Goal: Information Seeking & Learning: Learn about a topic

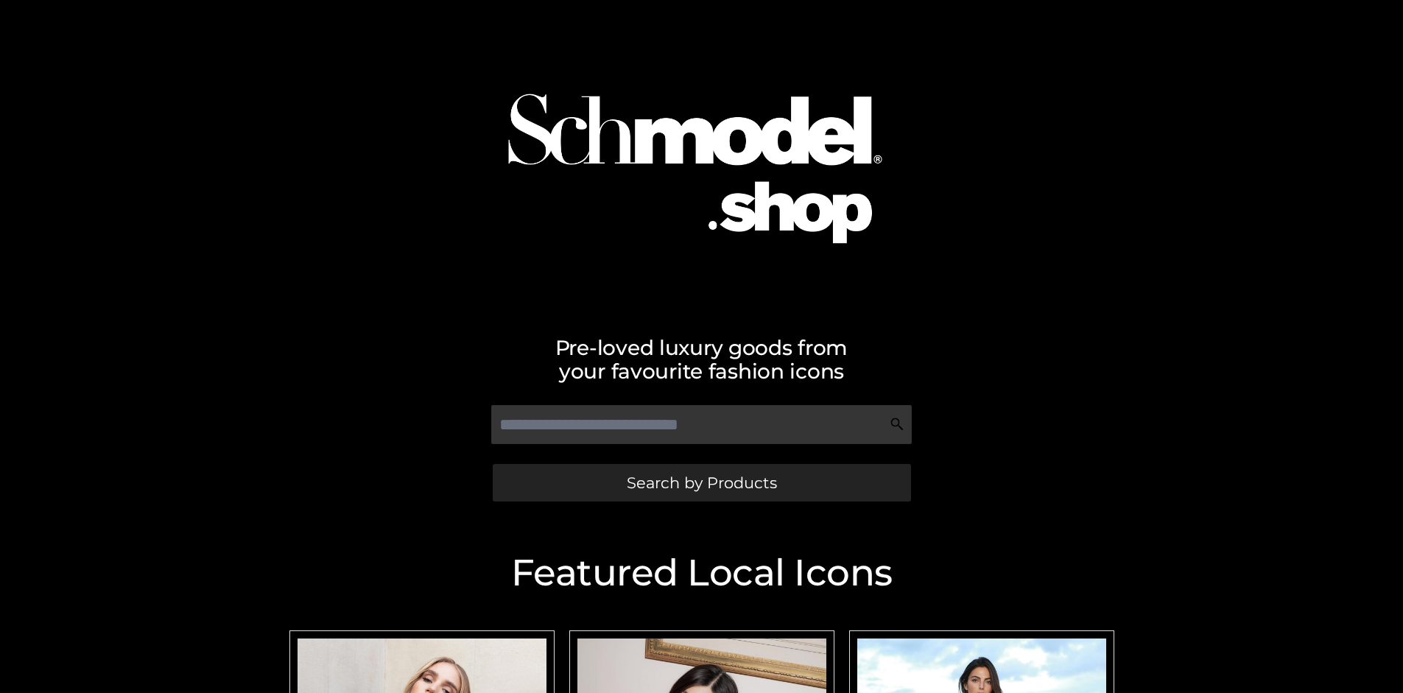
click at [701, 482] on span "Search by Products" at bounding box center [702, 482] width 150 height 15
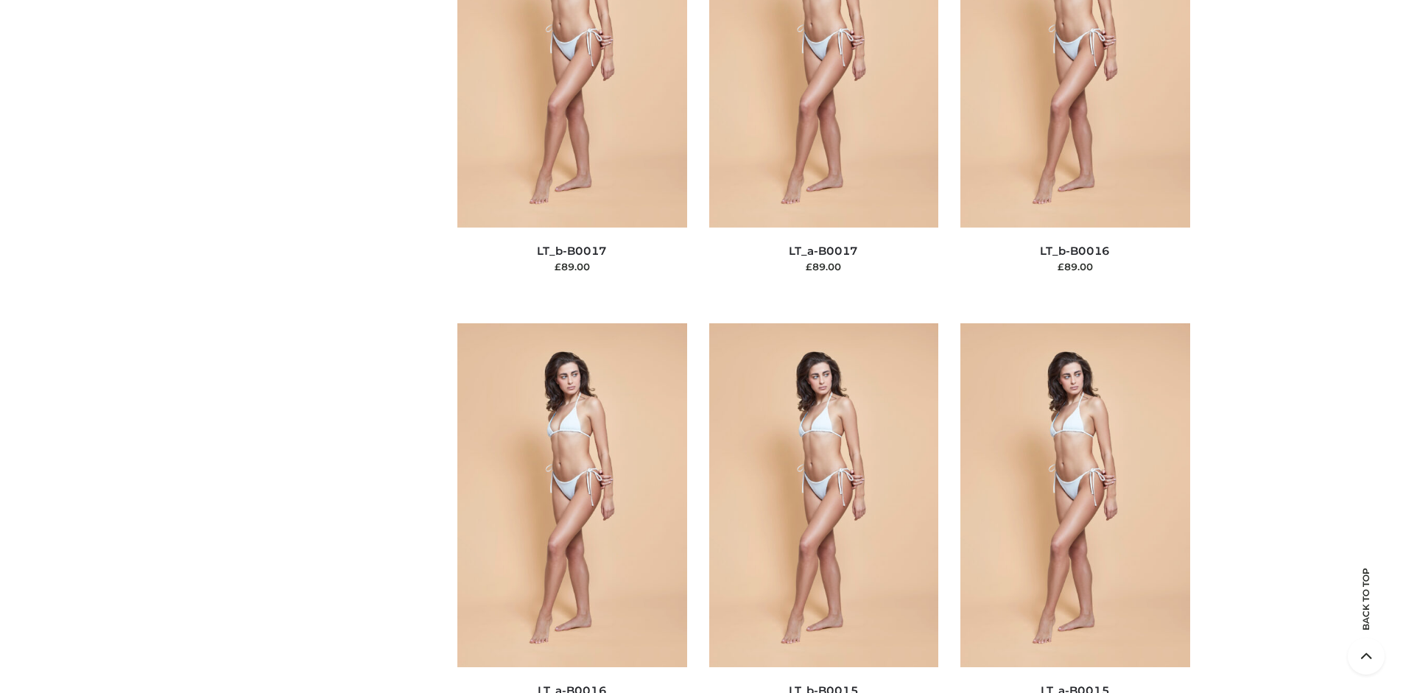
scroll to position [4941, 0]
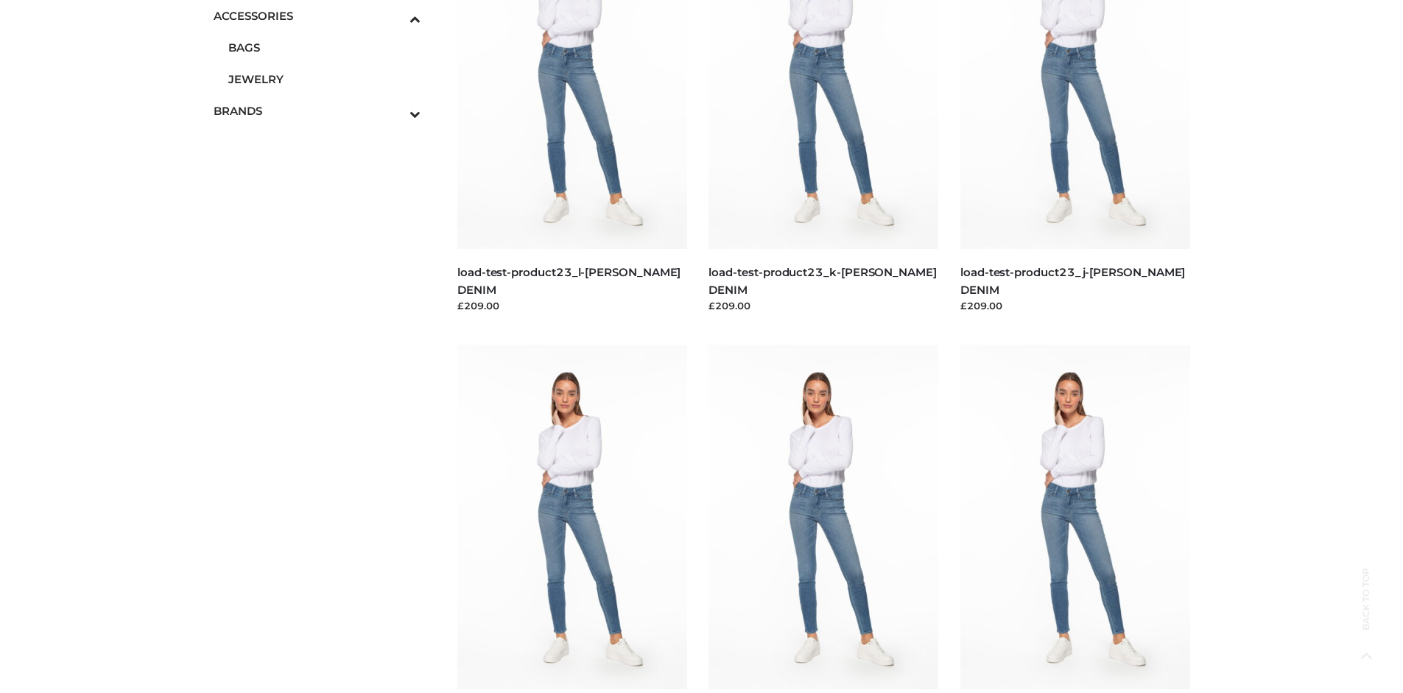
click at [324, 79] on span "JEWELRY" at bounding box center [324, 79] width 193 height 17
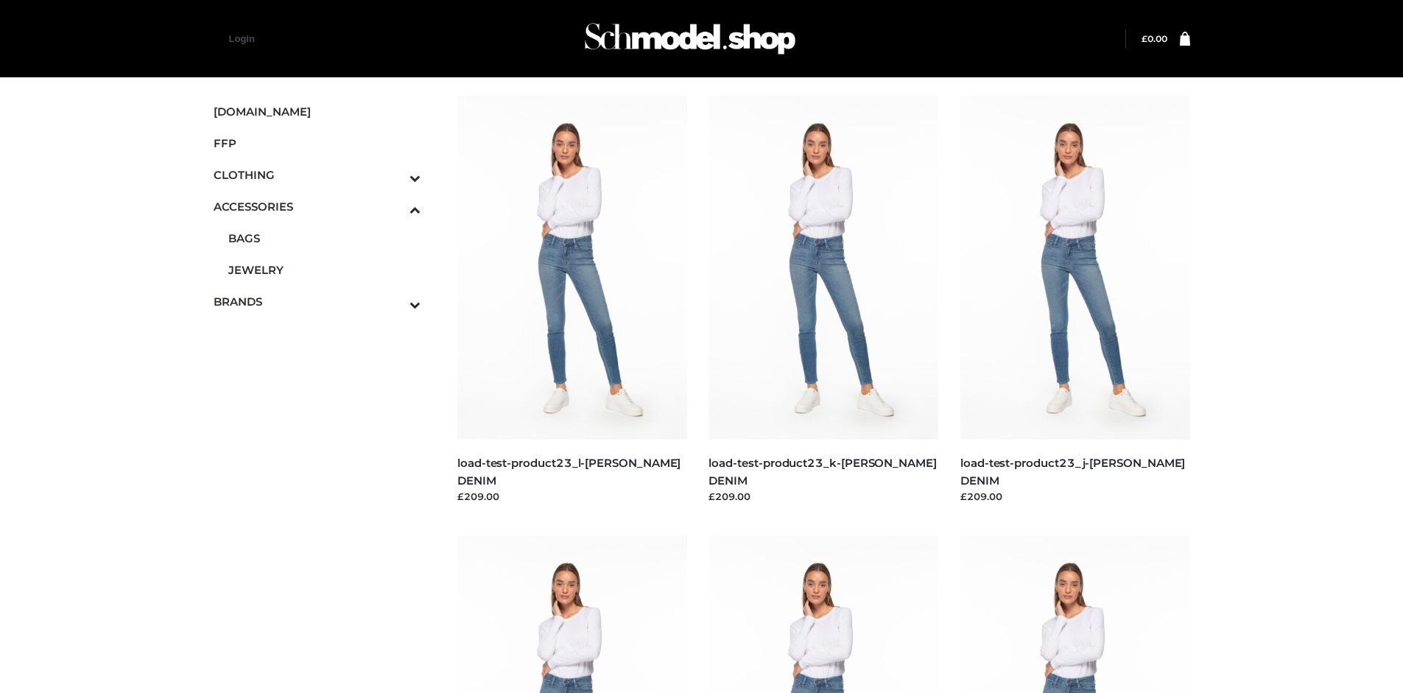
scroll to position [6453, 0]
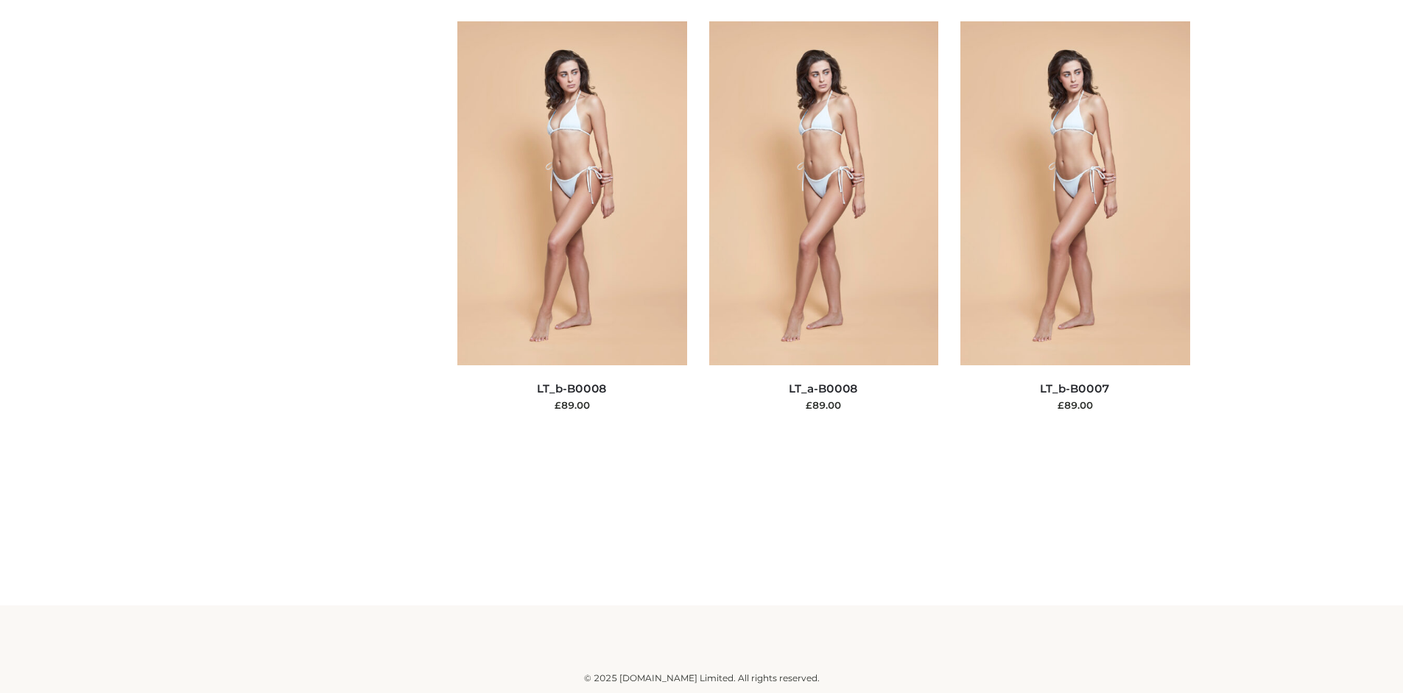
click at [1074, 365] on img at bounding box center [1075, 193] width 230 height 344
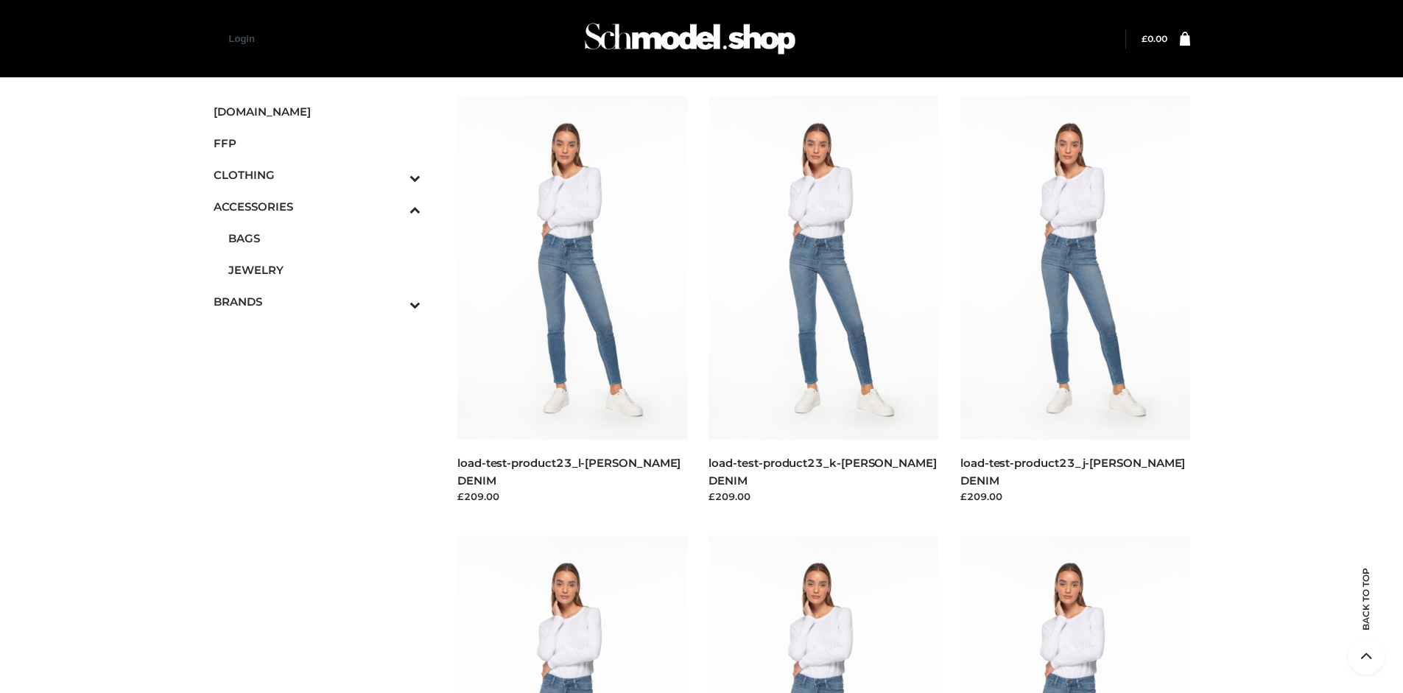
click at [395, 174] on icon "Toggle Submenu" at bounding box center [337, 177] width 165 height 17
click at [324, 301] on span "TWO PIECE" at bounding box center [324, 301] width 193 height 17
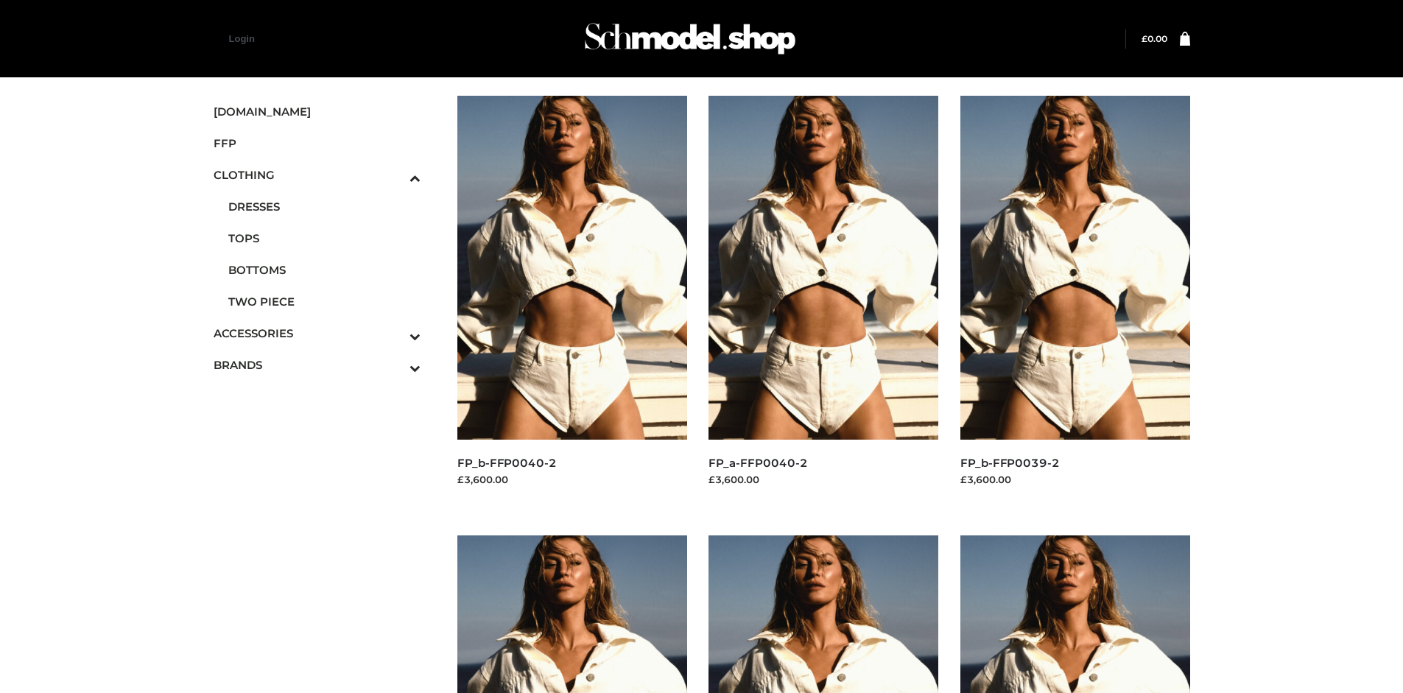
click at [1074, 300] on img at bounding box center [1075, 268] width 230 height 344
click at [571, 300] on img at bounding box center [572, 268] width 230 height 344
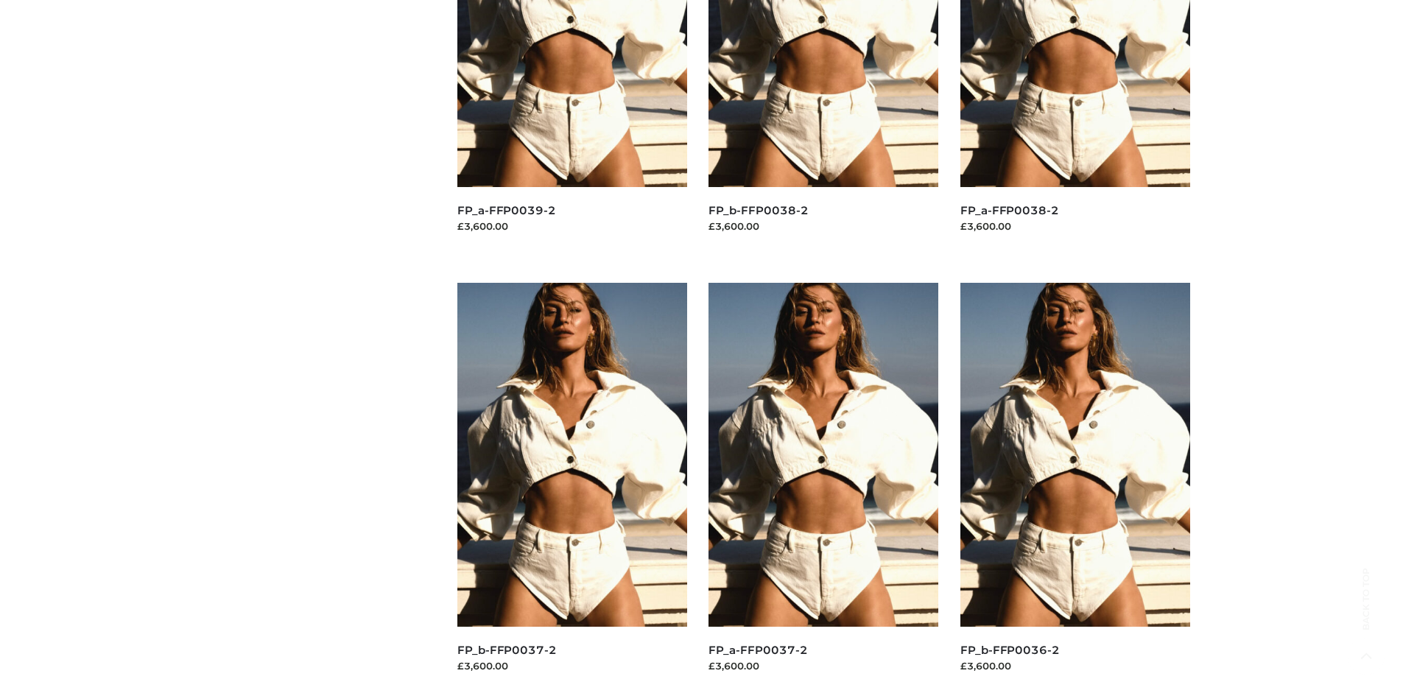
click at [823, 487] on img at bounding box center [823, 455] width 230 height 344
click at [571, 487] on img at bounding box center [572, 455] width 230 height 344
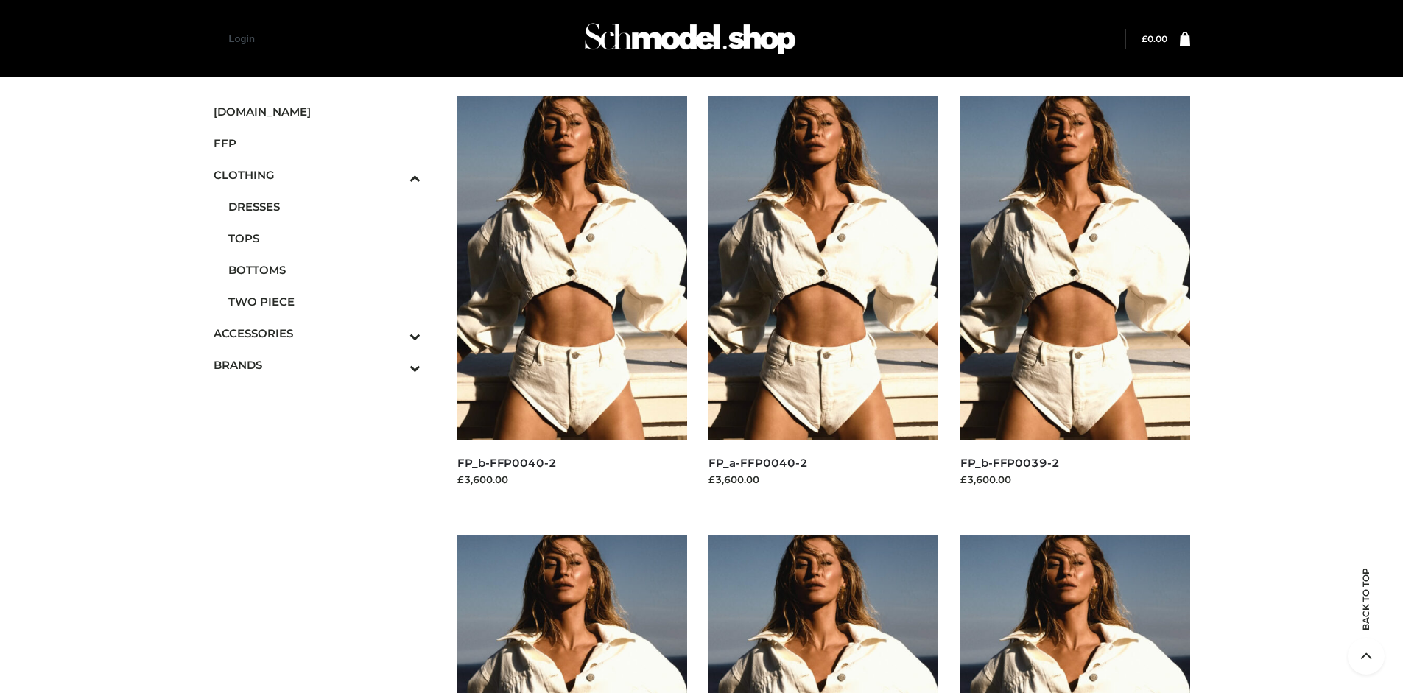
click at [317, 143] on span "FFP" at bounding box center [318, 143] width 208 height 17
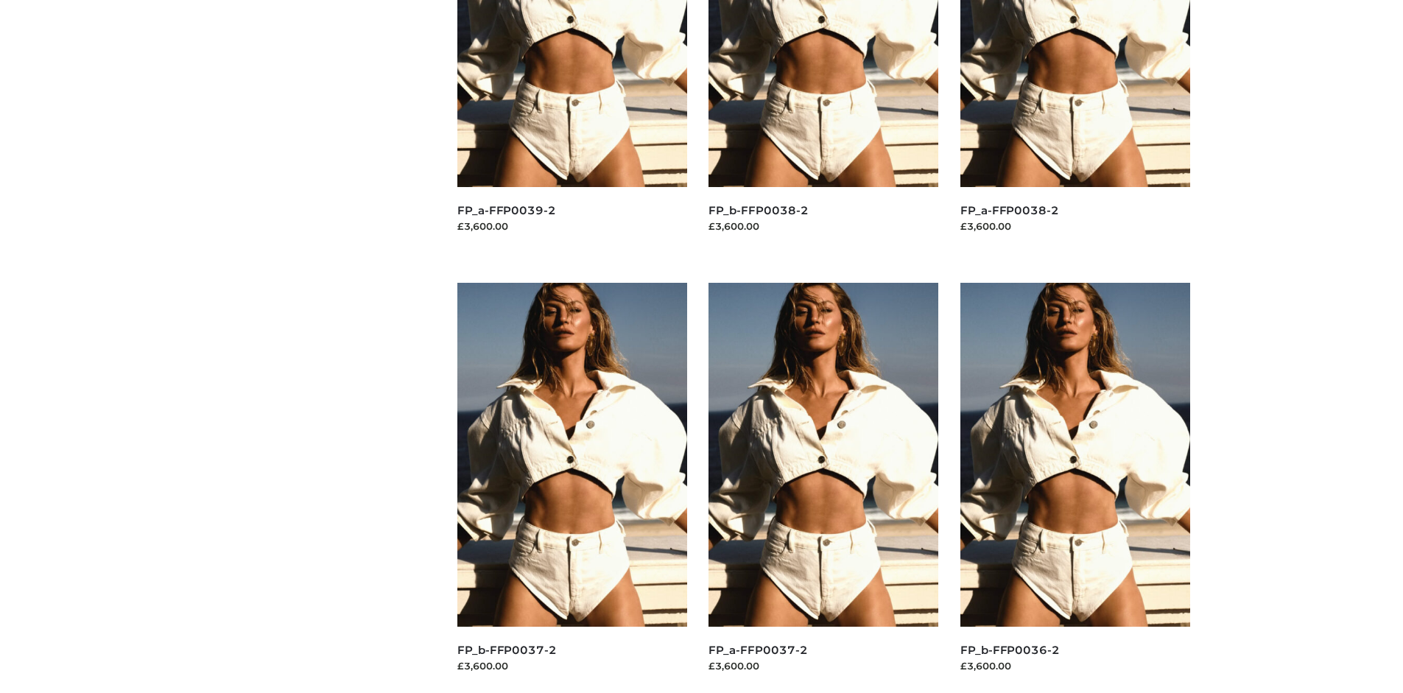
click at [571, 487] on img at bounding box center [572, 455] width 230 height 344
click at [823, 487] on img at bounding box center [823, 455] width 230 height 344
click at [1074, 487] on img at bounding box center [1075, 455] width 230 height 344
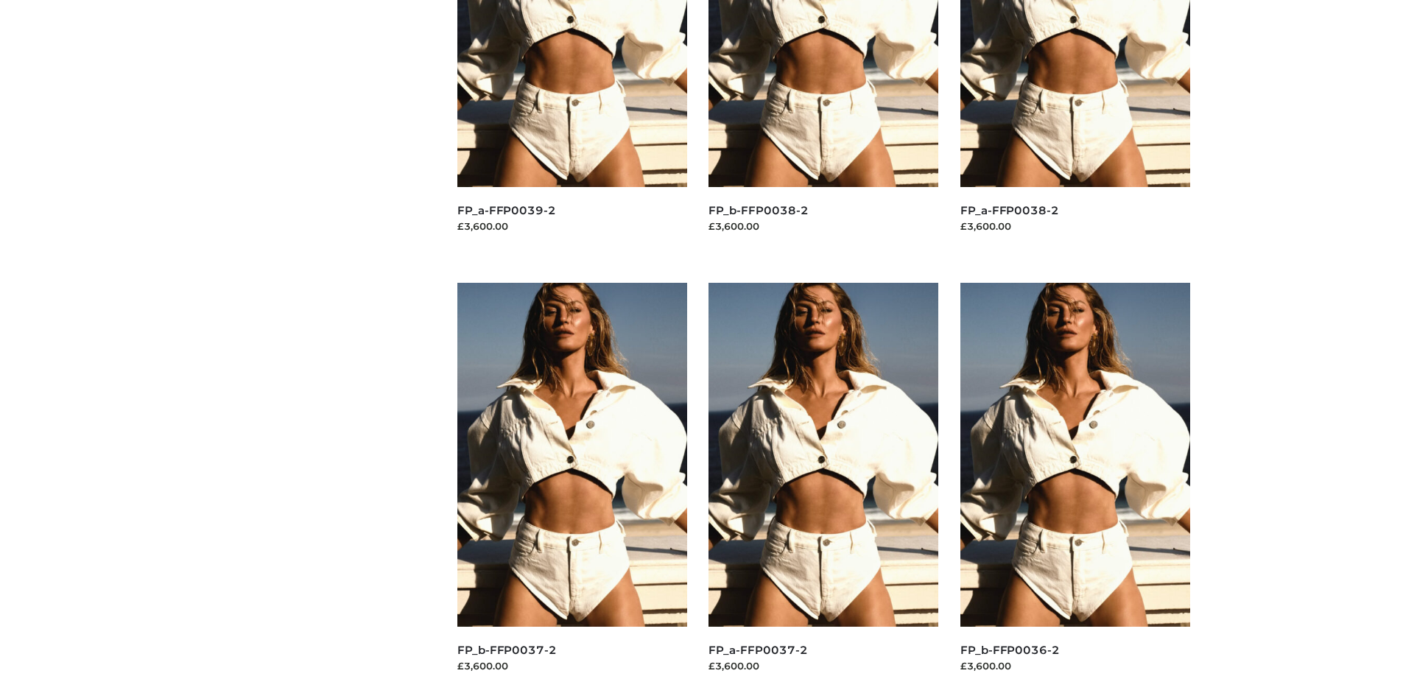
click at [823, 487] on img at bounding box center [823, 455] width 230 height 344
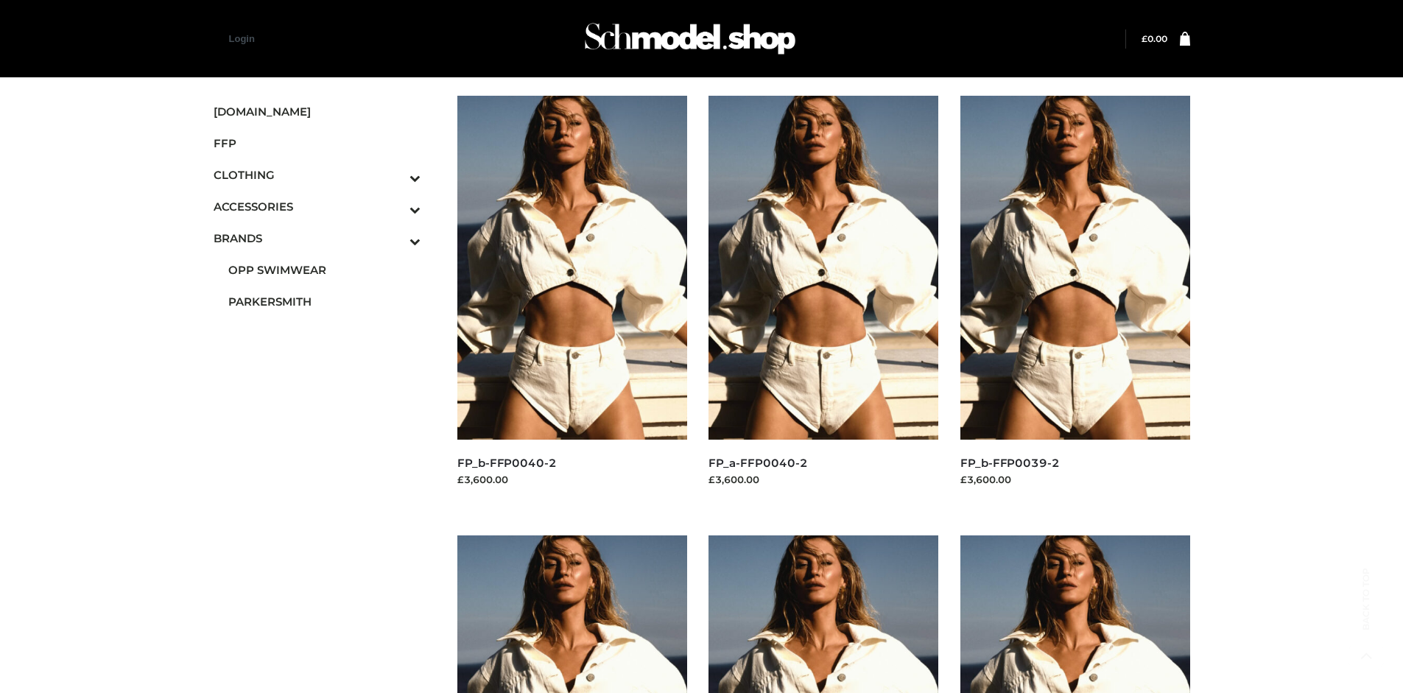
click at [324, 301] on span "PARKERSMITH" at bounding box center [324, 301] width 193 height 17
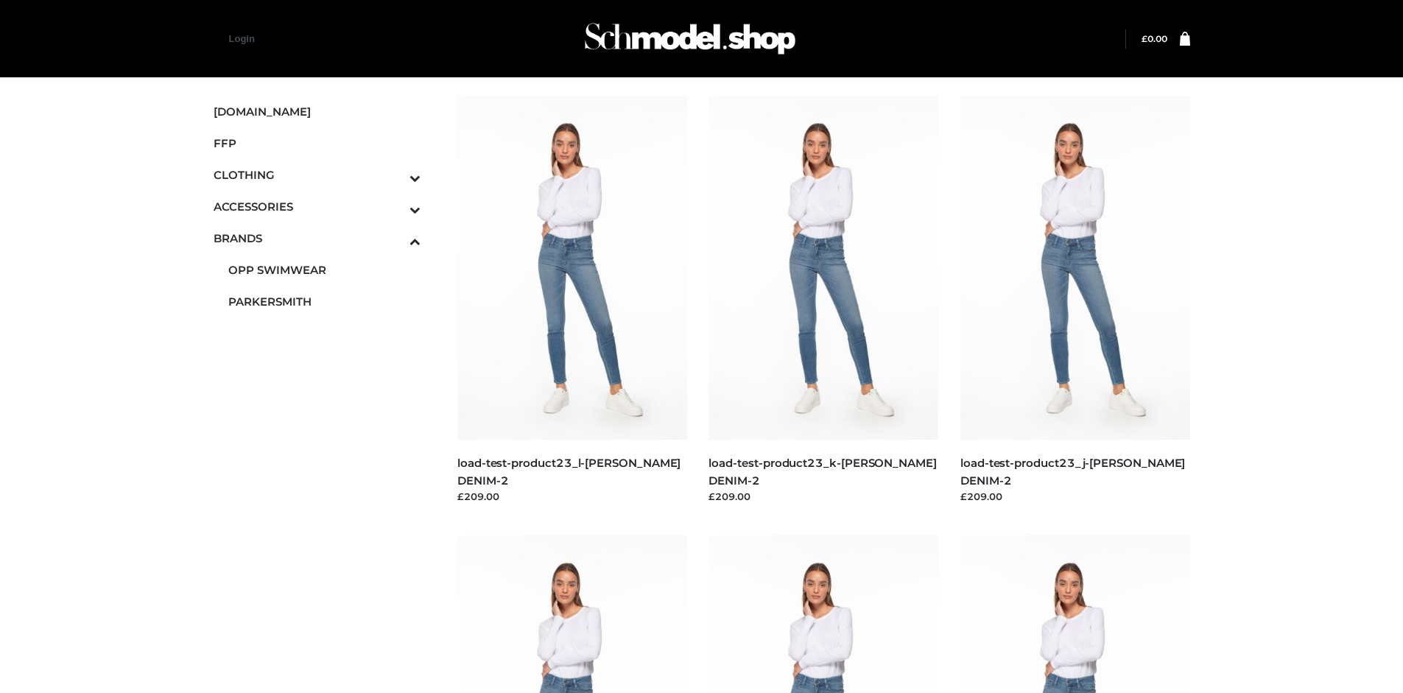
scroll to position [693, 0]
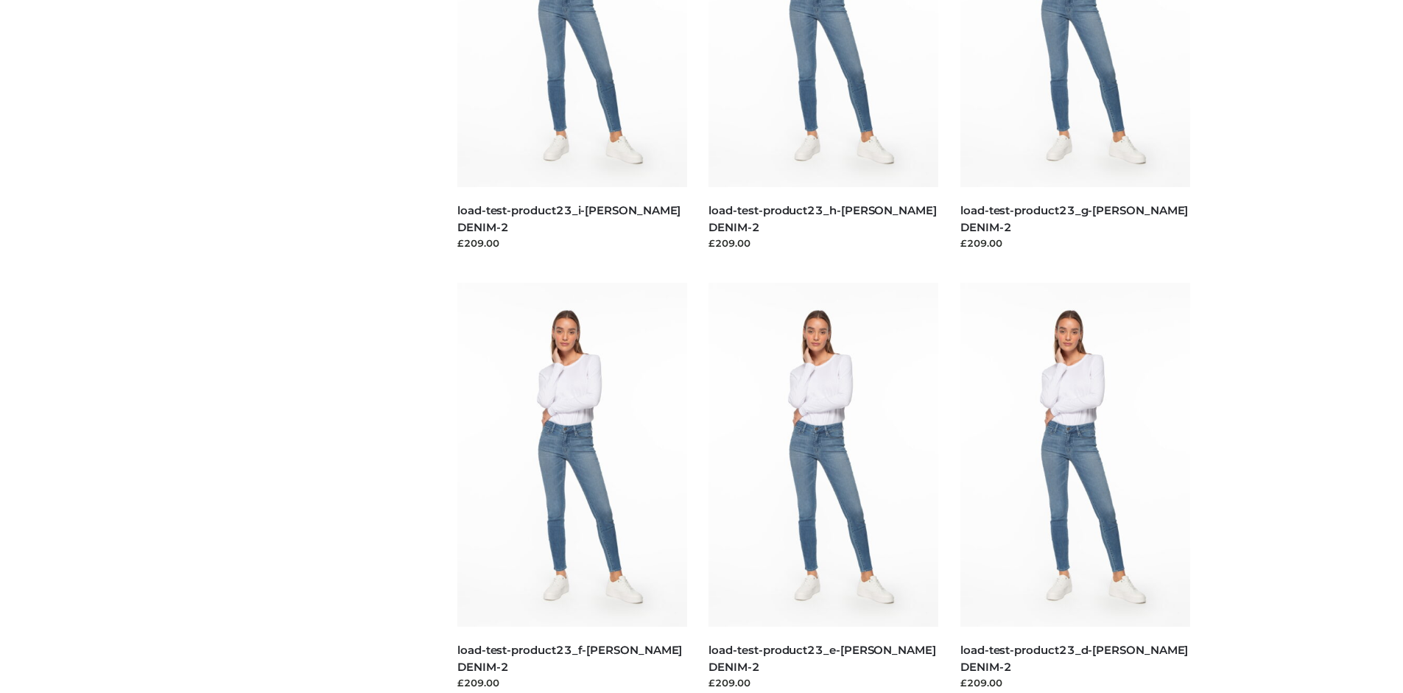
click at [823, 487] on img at bounding box center [823, 455] width 230 height 344
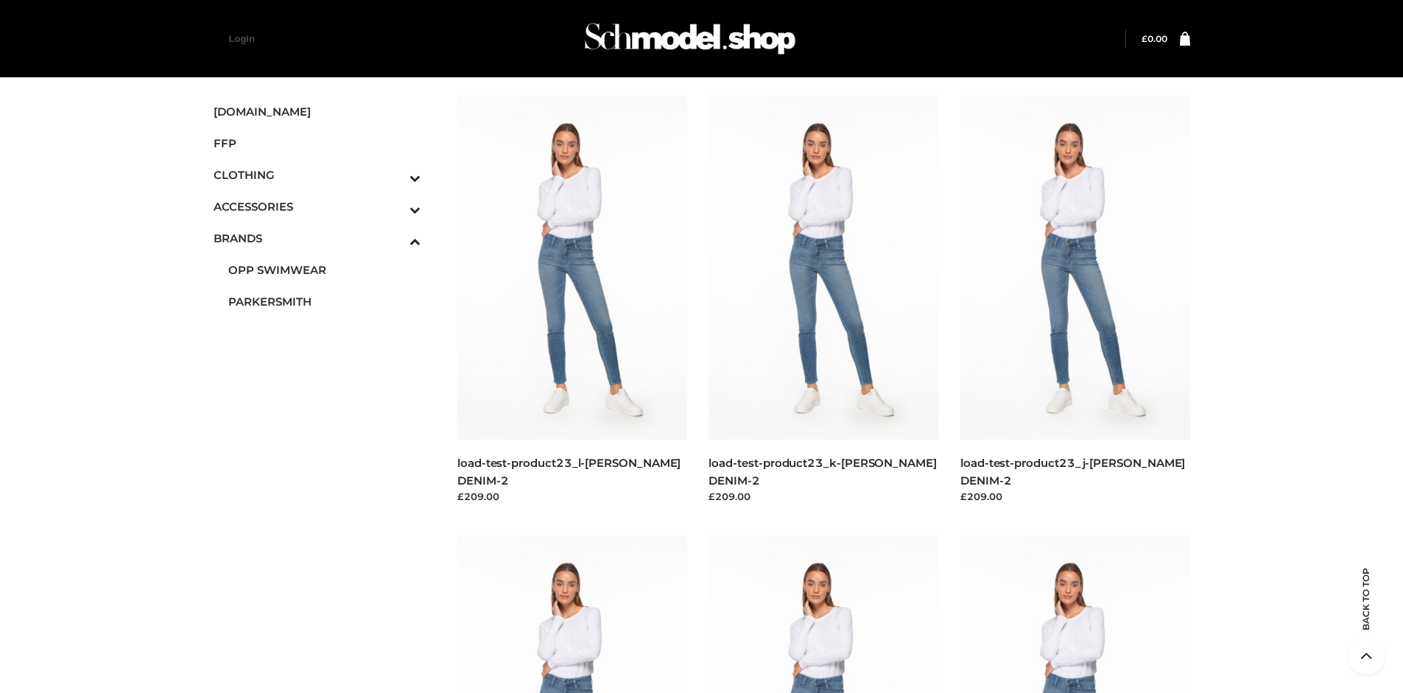
click at [1074, 300] on img at bounding box center [1075, 268] width 230 height 344
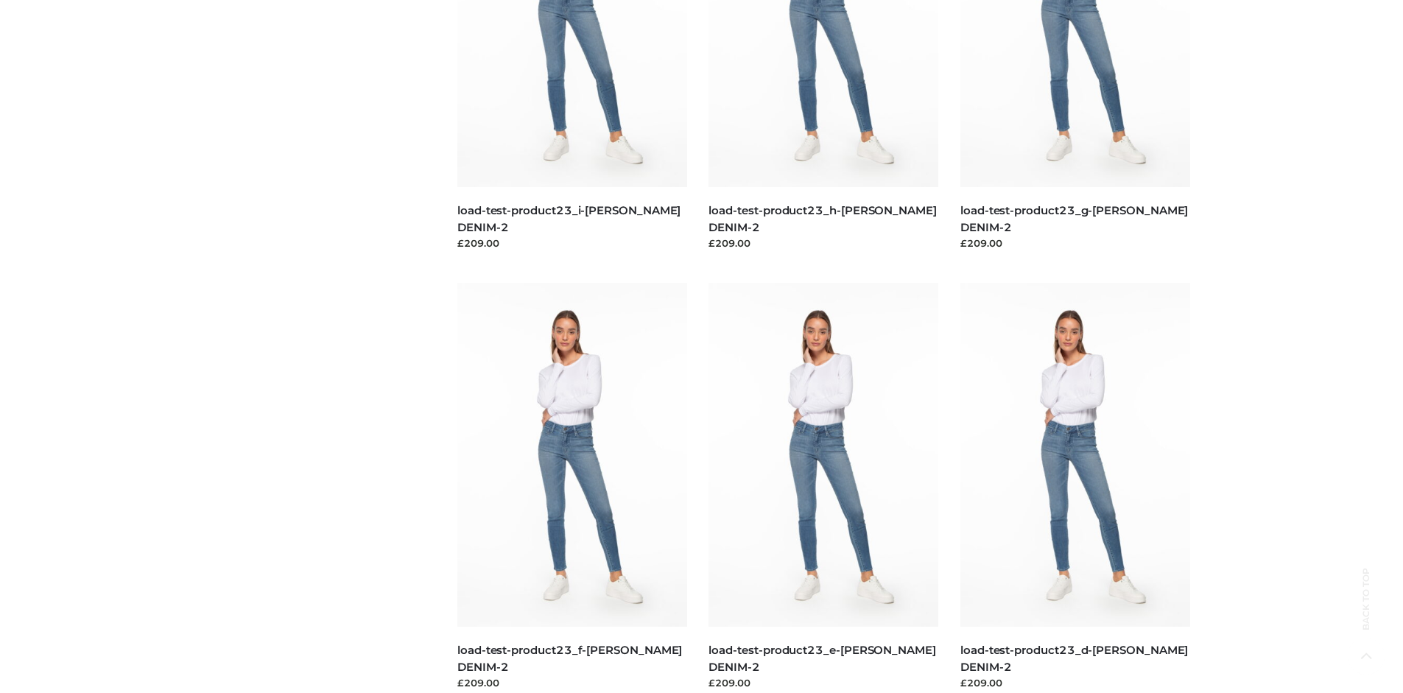
click at [1074, 487] on img at bounding box center [1075, 455] width 230 height 344
